Goal: Find specific page/section: Find specific page/section

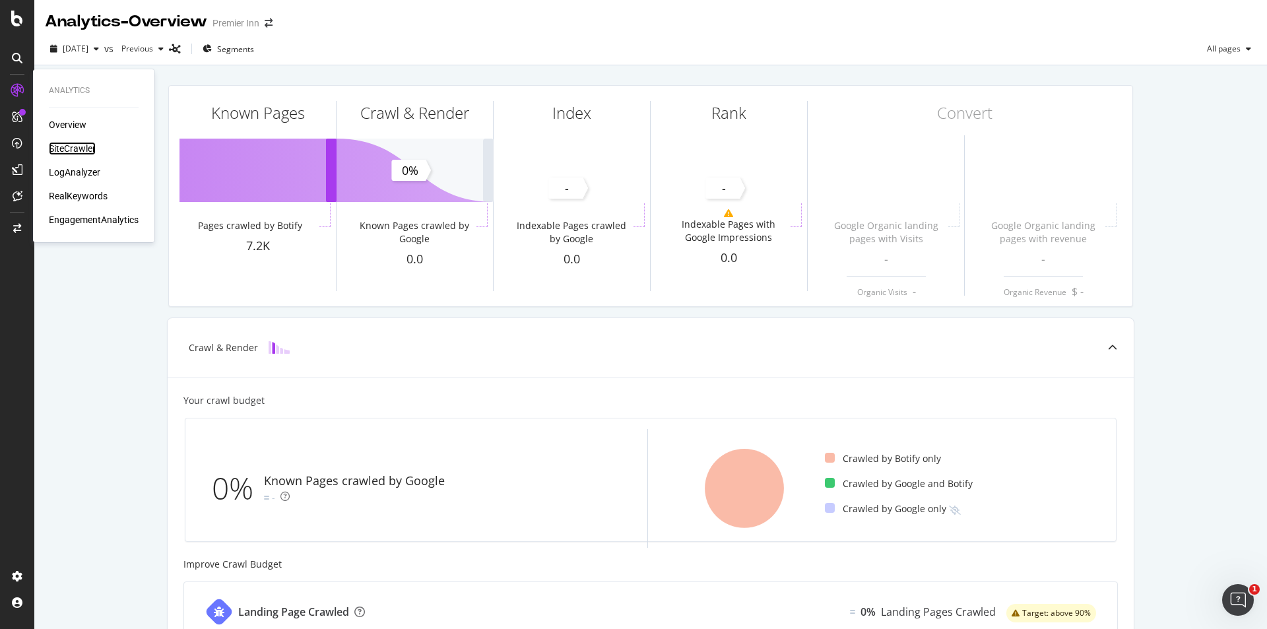
click at [68, 151] on div "SiteCrawler" at bounding box center [72, 148] width 47 height 13
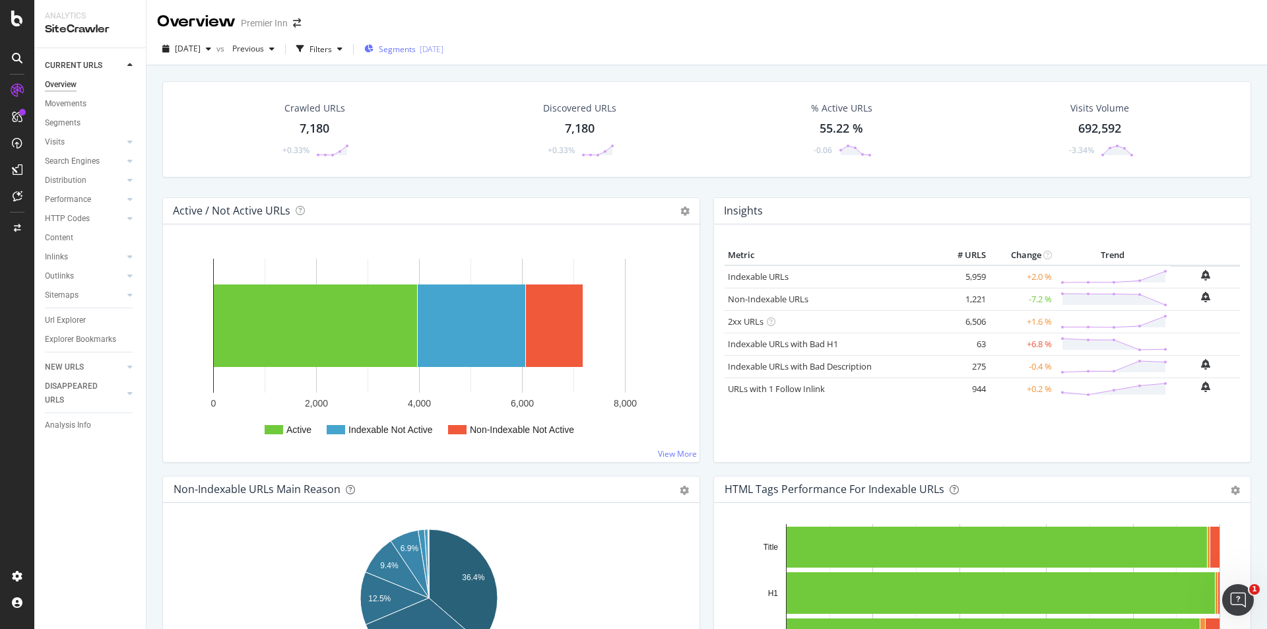
click at [404, 55] on div "Segments [DATE]" at bounding box center [403, 49] width 79 height 20
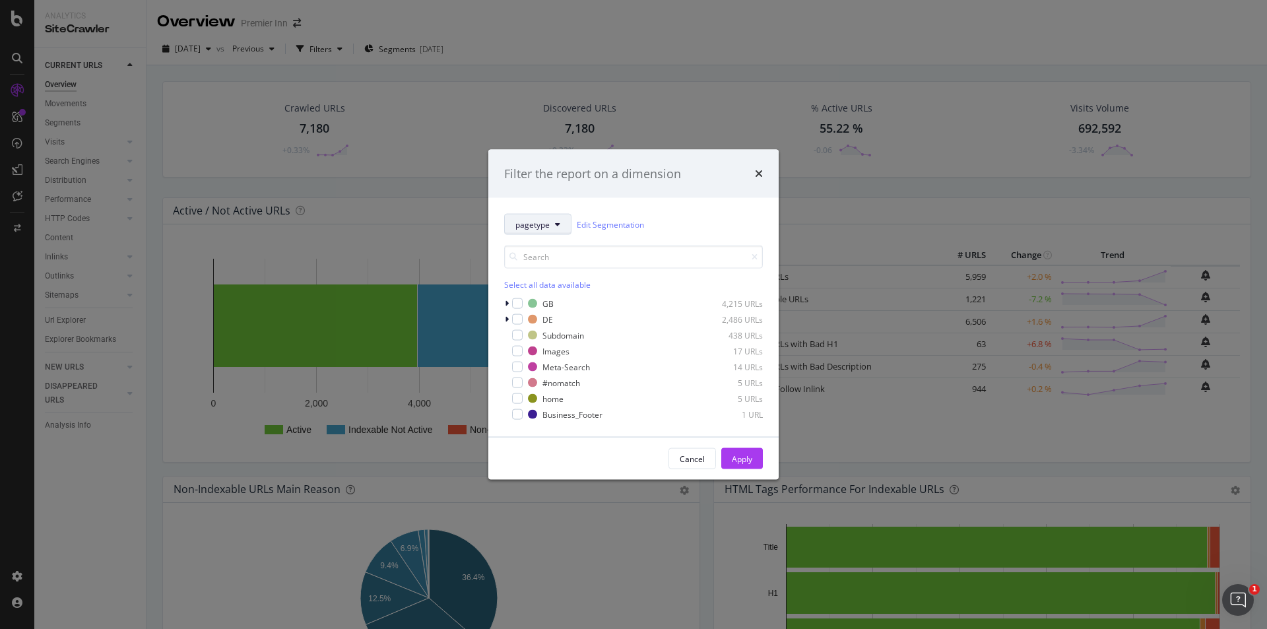
click at [532, 233] on button "pagetype" at bounding box center [537, 224] width 67 height 21
click at [533, 382] on span "DLP_Redesign" at bounding box center [558, 385] width 85 height 12
